Goal: Navigation & Orientation: Find specific page/section

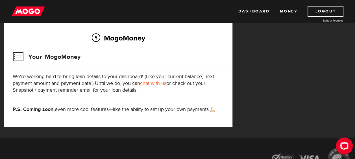
scroll to position [177, 0]
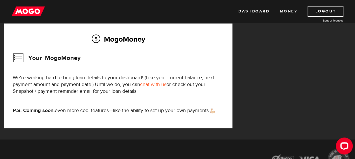
click at [289, 12] on link "Money" at bounding box center [289, 11] width 18 height 11
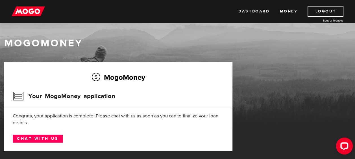
click at [258, 12] on link "Dashboard" at bounding box center [253, 11] width 31 height 11
